Goal: Find specific page/section: Find specific page/section

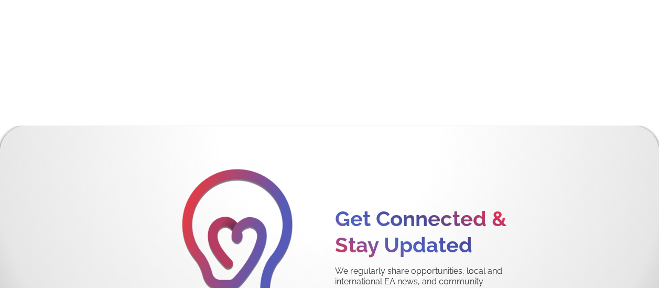
scroll to position [4820, 0]
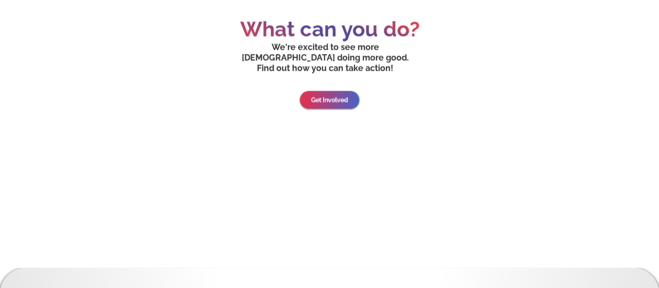
click at [342, 91] on link "Get Involved" at bounding box center [329, 100] width 59 height 18
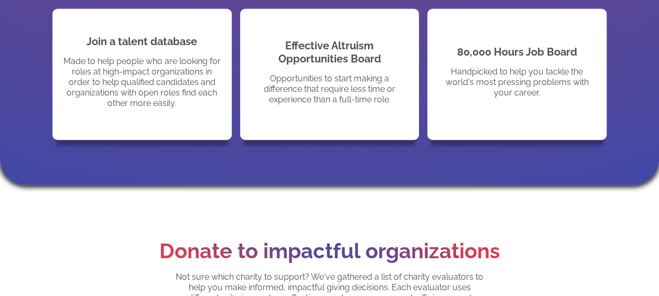
scroll to position [1259, 0]
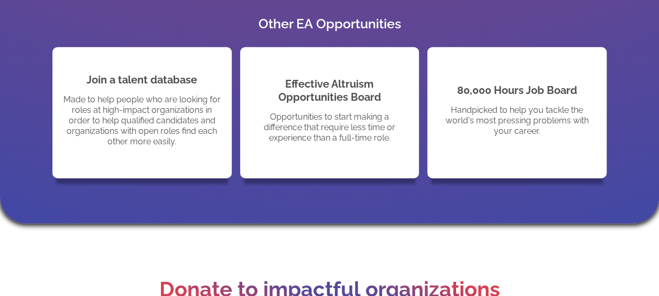
click at [358, 112] on p "Opportunities to start making a difference that require less time or experience…" at bounding box center [330, 127] width 158 height 31
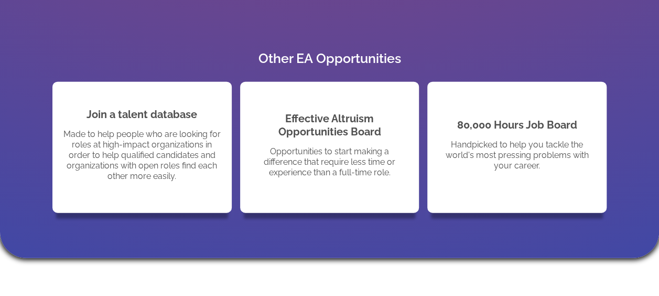
scroll to position [1202, 0]
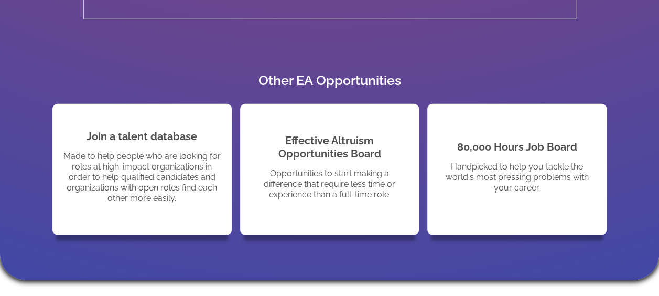
drag, startPoint x: 169, startPoint y: 156, endPoint x: 21, endPoint y: 147, distance: 148.1
